Goal: Navigation & Orientation: Understand site structure

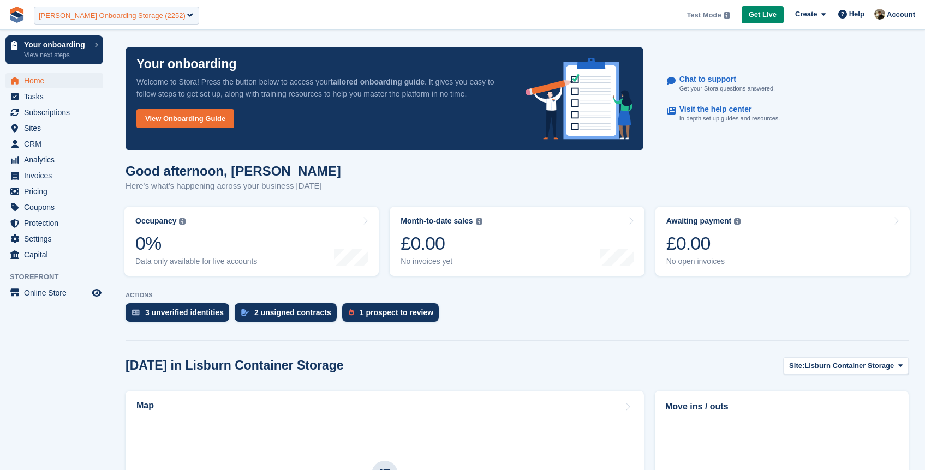
click at [104, 16] on div "Oliver Onboarding Storage (2252)" at bounding box center [112, 15] width 147 height 11
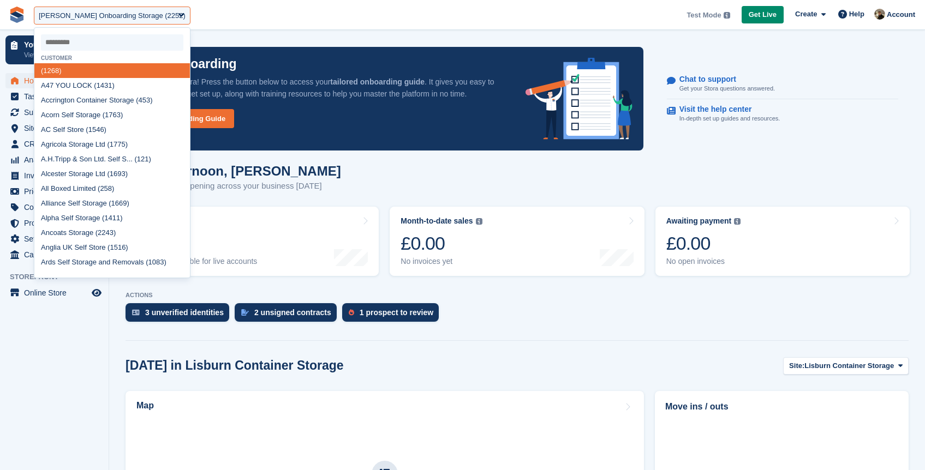
click at [70, 47] on input "select-one" at bounding box center [112, 42] width 142 height 16
click at [82, 46] on input "select-one" at bounding box center [112, 42] width 142 height 16
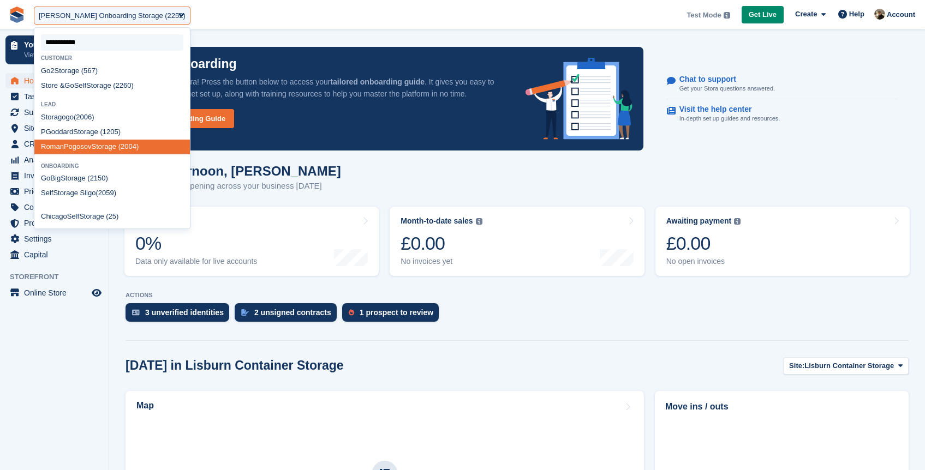
type input "**********"
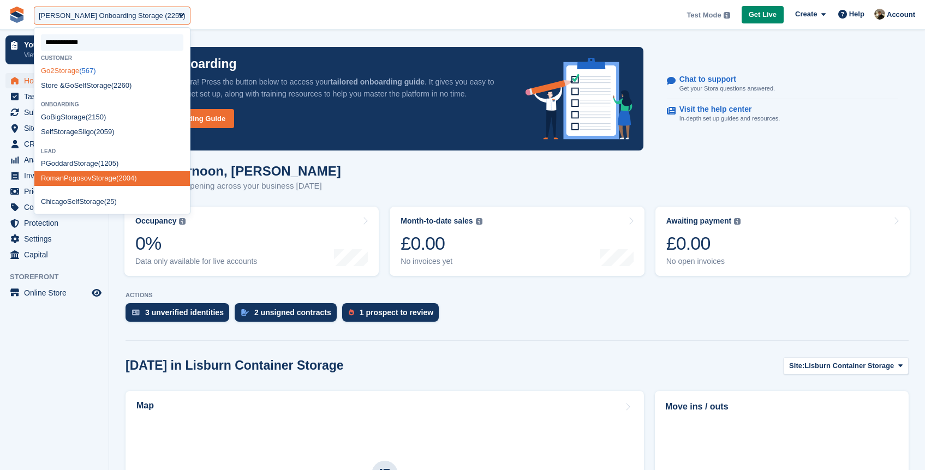
click at [97, 71] on div "Go 2 Storage (567)" at bounding box center [111, 70] width 155 height 15
select select "***"
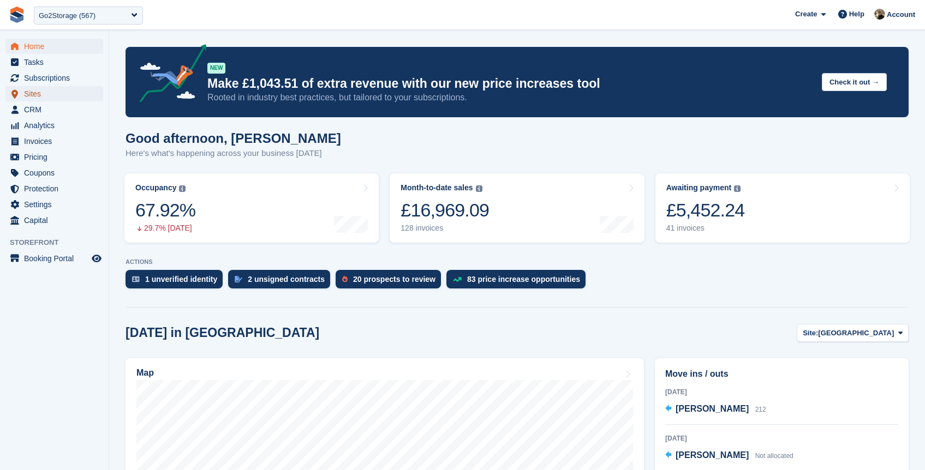
click at [38, 91] on span "Sites" at bounding box center [56, 93] width 65 height 15
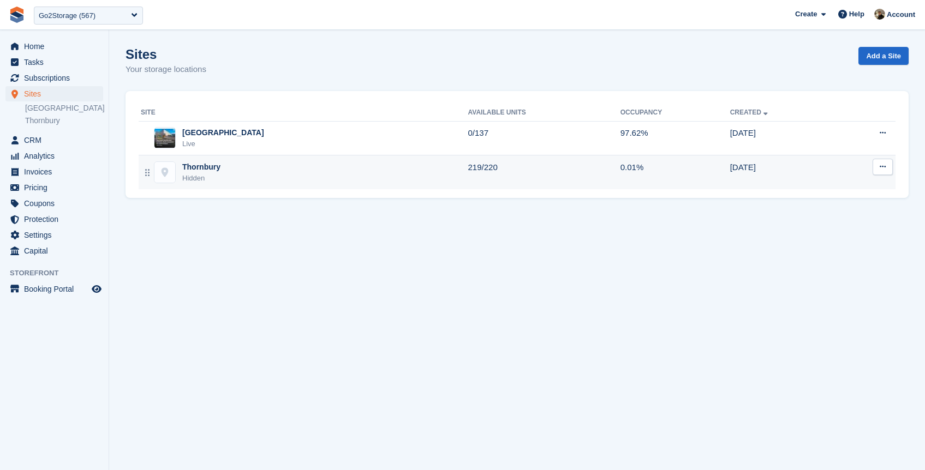
click at [223, 173] on div "Thornbury Hidden" at bounding box center [304, 172] width 327 height 22
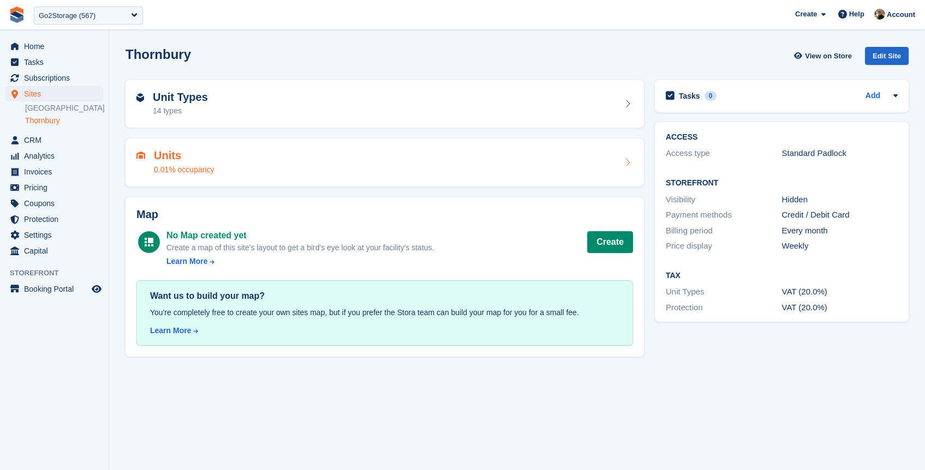
click at [213, 169] on div "0.01% occupancy" at bounding box center [184, 169] width 61 height 11
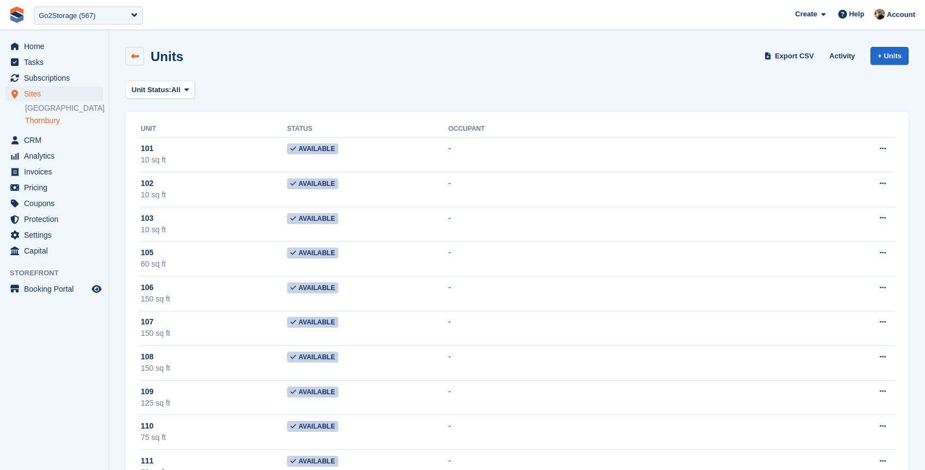
click at [128, 62] on link at bounding box center [134, 56] width 19 height 19
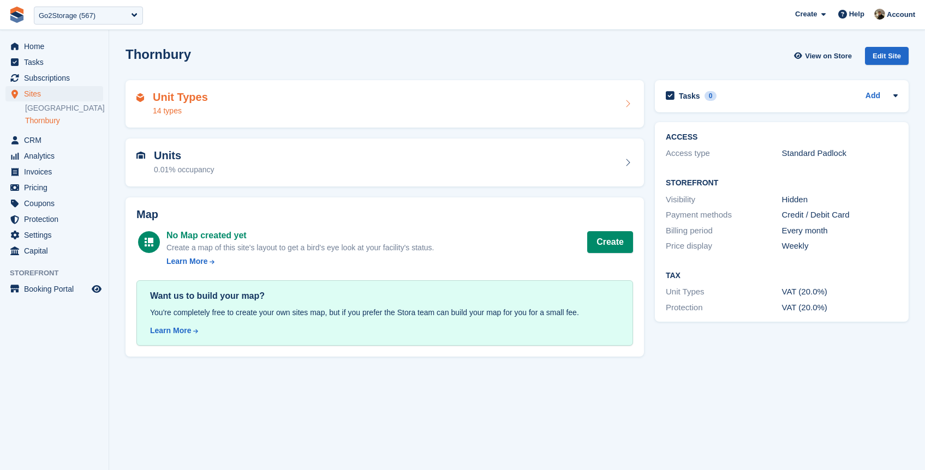
click at [318, 91] on div "Unit Types 14 types" at bounding box center [384, 104] width 496 height 26
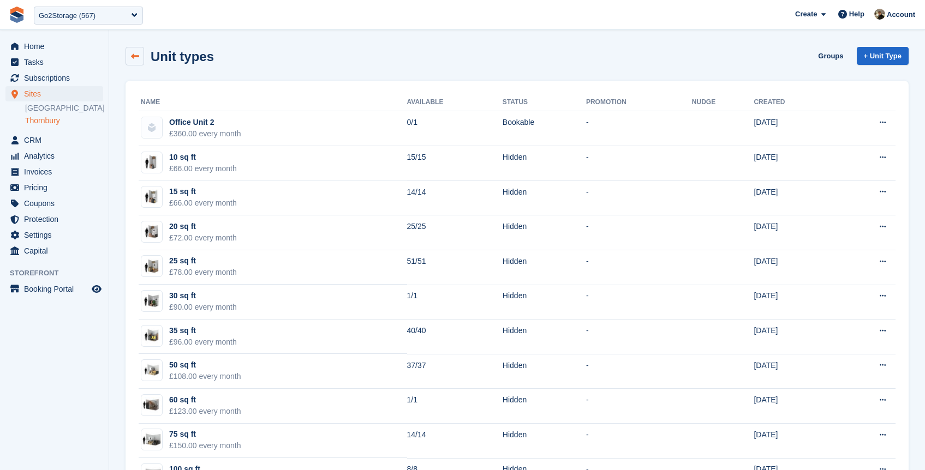
click at [131, 52] on icon at bounding box center [135, 56] width 8 height 8
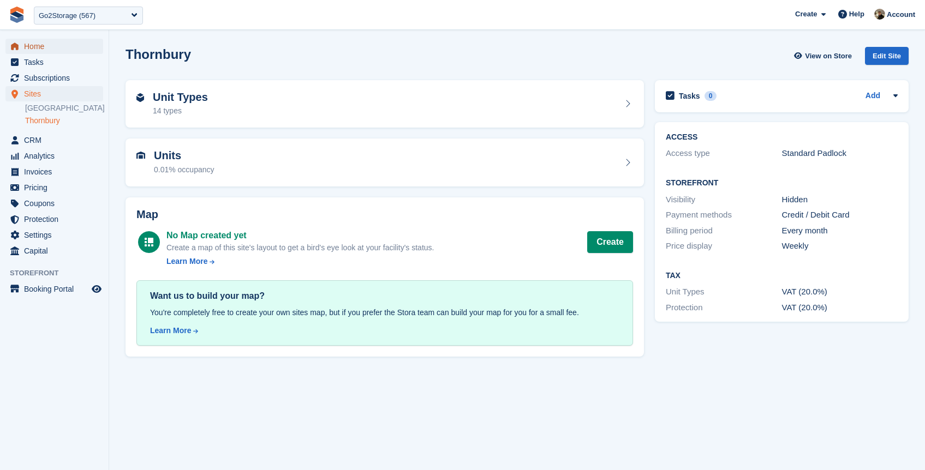
click at [41, 46] on span "Home" at bounding box center [56, 46] width 65 height 15
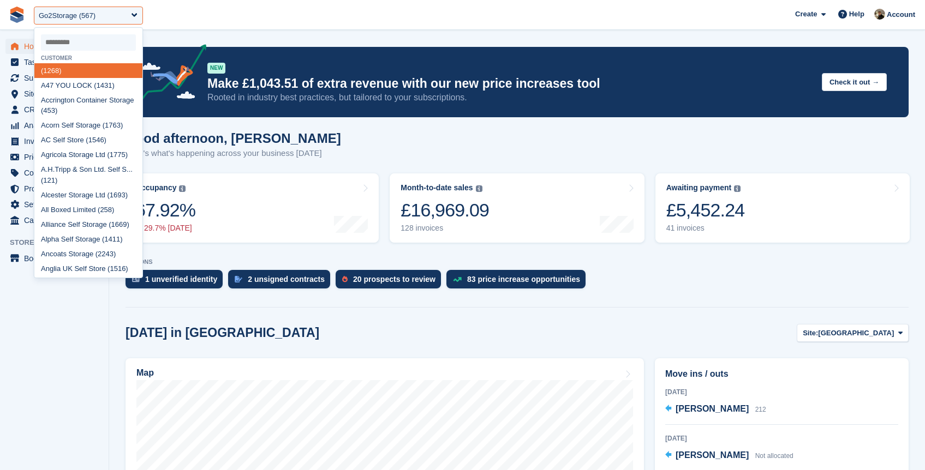
click at [87, 38] on input "select-one" at bounding box center [88, 42] width 95 height 16
click at [308, 146] on div "Good afternoon, [PERSON_NAME] Here's what's happening across your business [DAT…" at bounding box center [232, 145] width 215 height 29
